Goal: Information Seeking & Learning: Learn about a topic

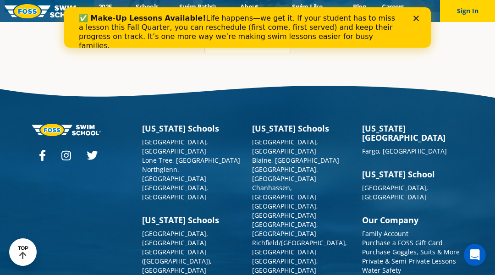
scroll to position [2513, 0]
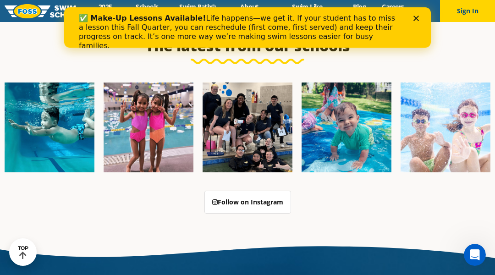
scroll to position [2459, 0]
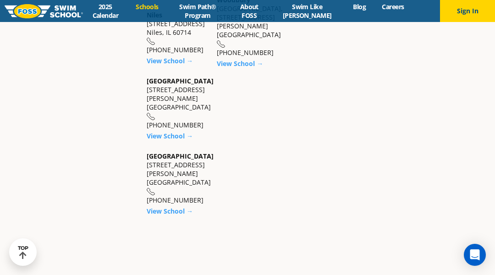
scroll to position [1609, 0]
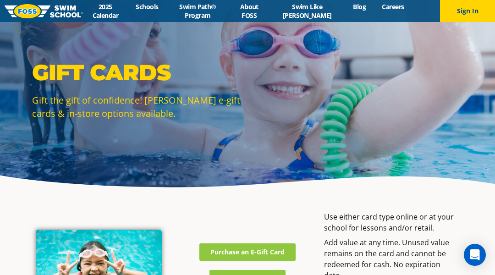
scroll to position [673, 0]
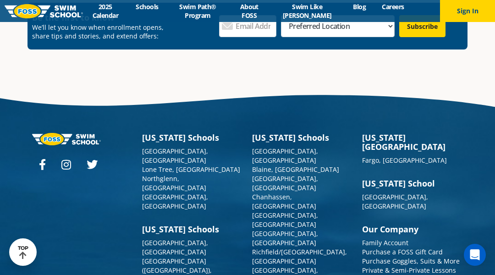
scroll to position [591, 0]
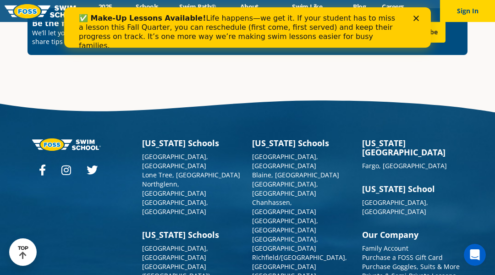
scroll to position [3293, 0]
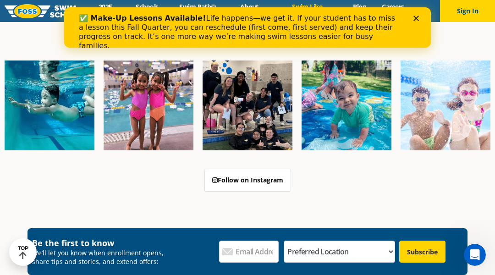
scroll to position [2612, 0]
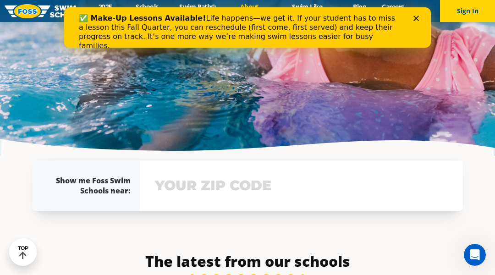
scroll to position [2434, 0]
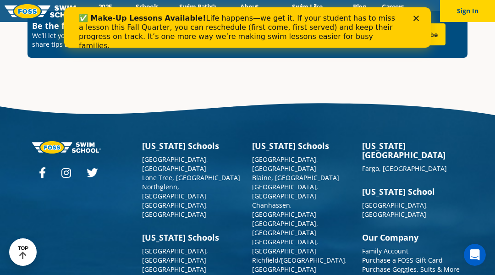
scroll to position [3275, 0]
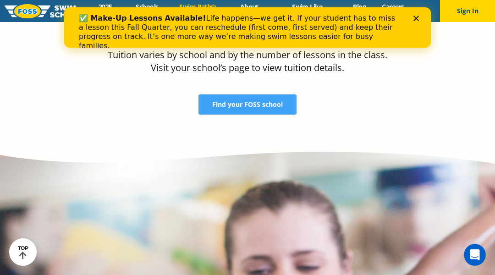
scroll to position [2534, 0]
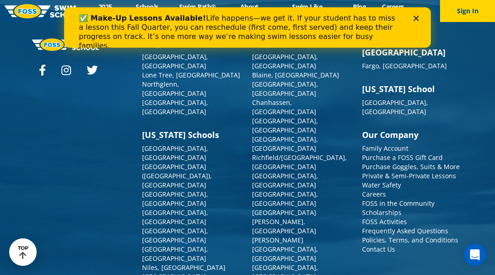
scroll to position [3115, 0]
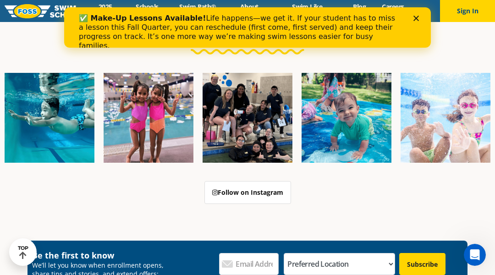
scroll to position [2665, 0]
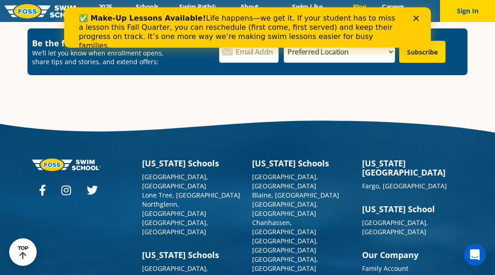
scroll to position [1732, 0]
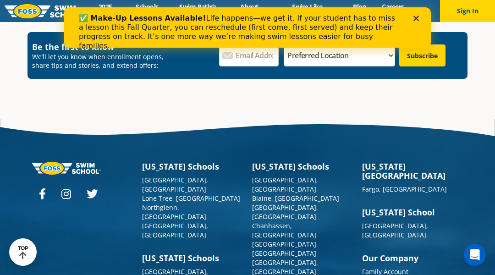
scroll to position [2417, 0]
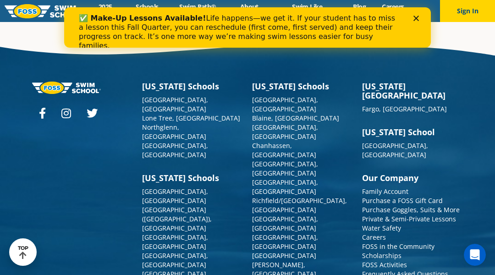
scroll to position [2202, 0]
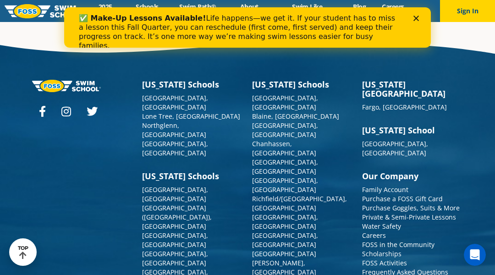
scroll to position [1773, 0]
